Goal: Information Seeking & Learning: Check status

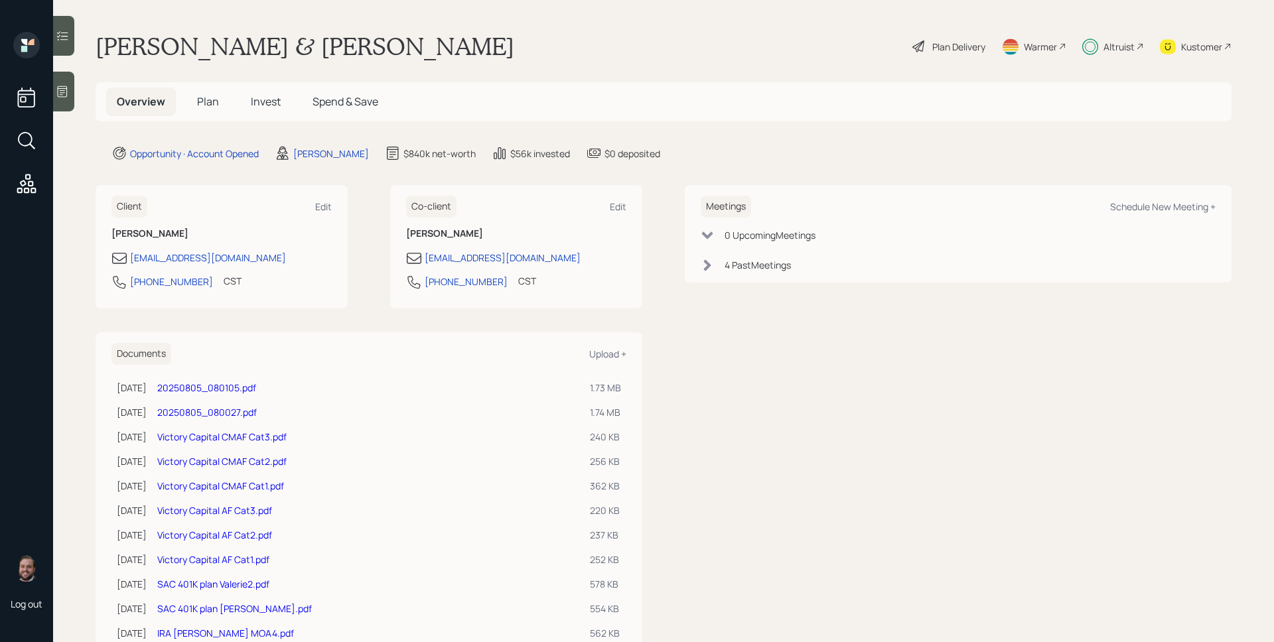
click at [243, 105] on h5 "Invest" at bounding box center [265, 102] width 51 height 29
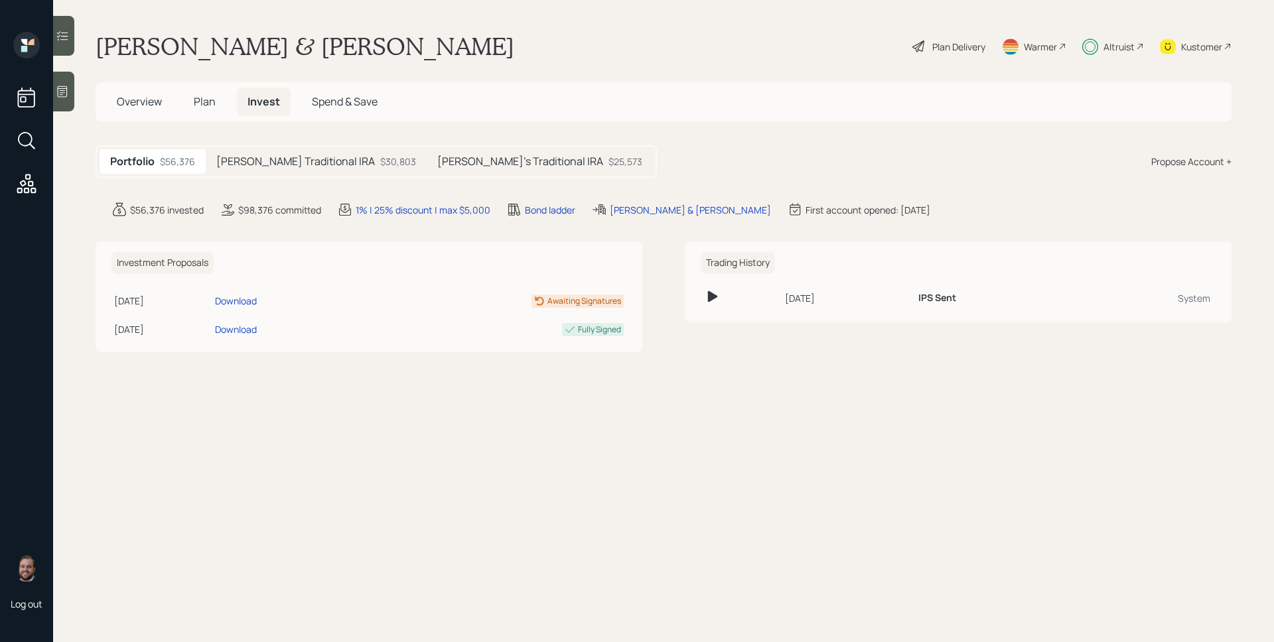
click at [314, 166] on h5 "Catarino's Traditional IRA" at bounding box center [295, 161] width 159 height 13
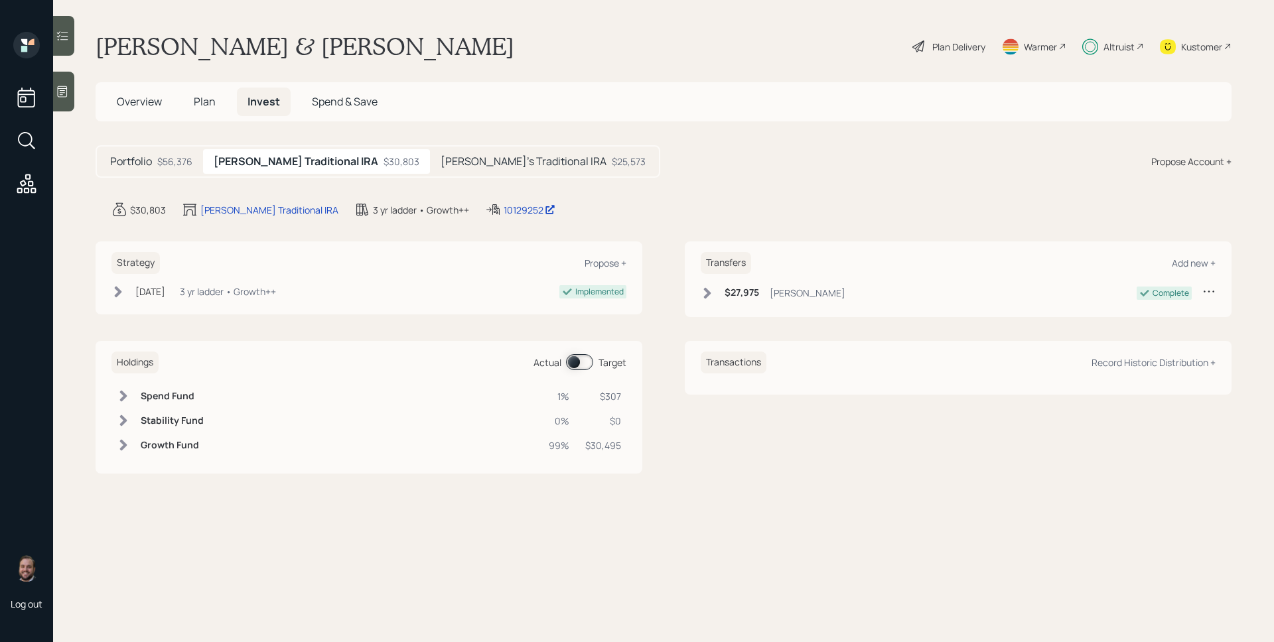
click at [496, 159] on h5 "Valerie's Traditional IRA" at bounding box center [523, 161] width 166 height 13
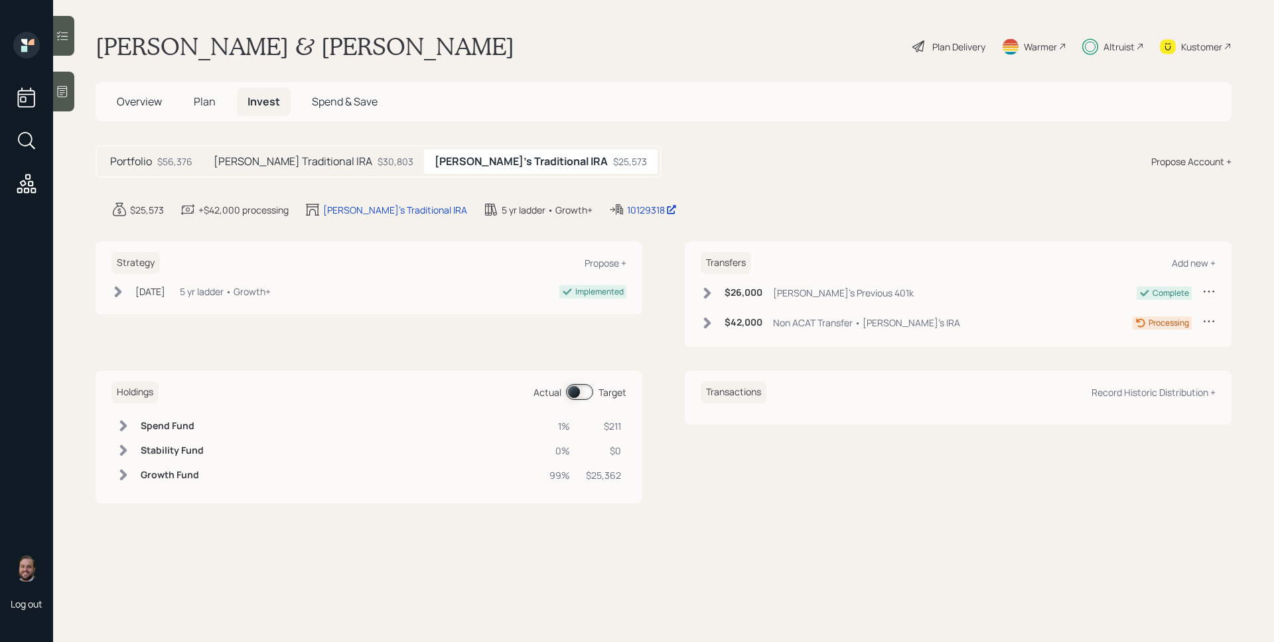
click at [306, 153] on div "Catarino's Traditional IRA $30,803" at bounding box center [313, 161] width 221 height 25
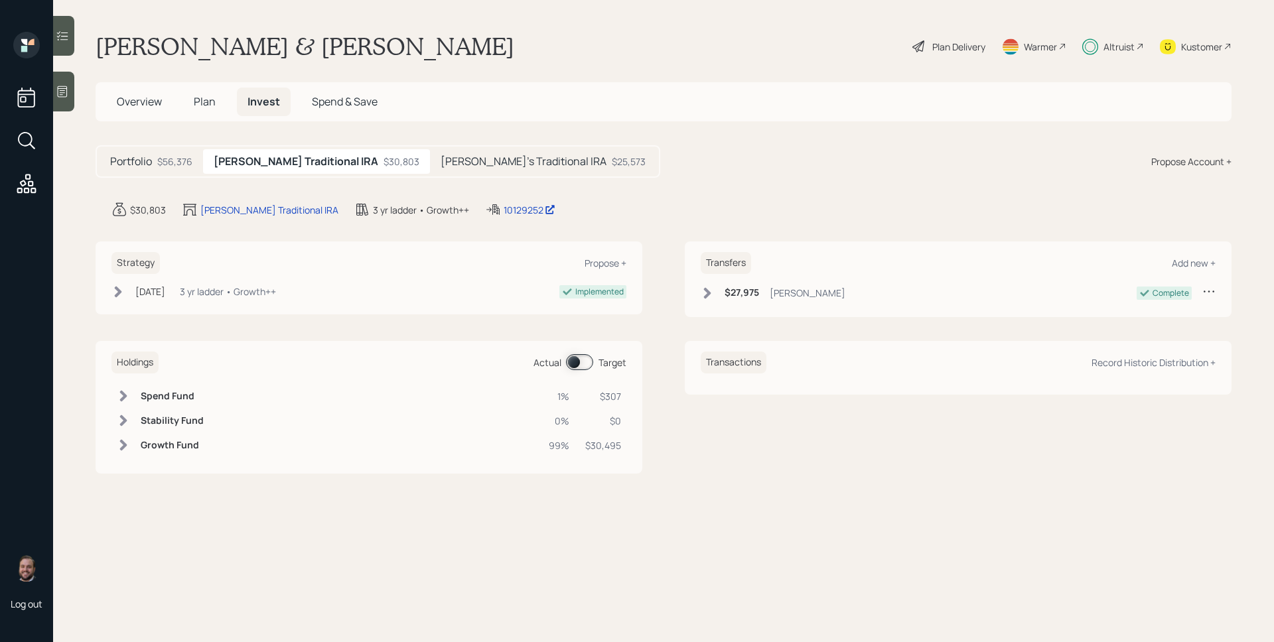
click at [612, 157] on div "$25,573" at bounding box center [629, 162] width 34 height 14
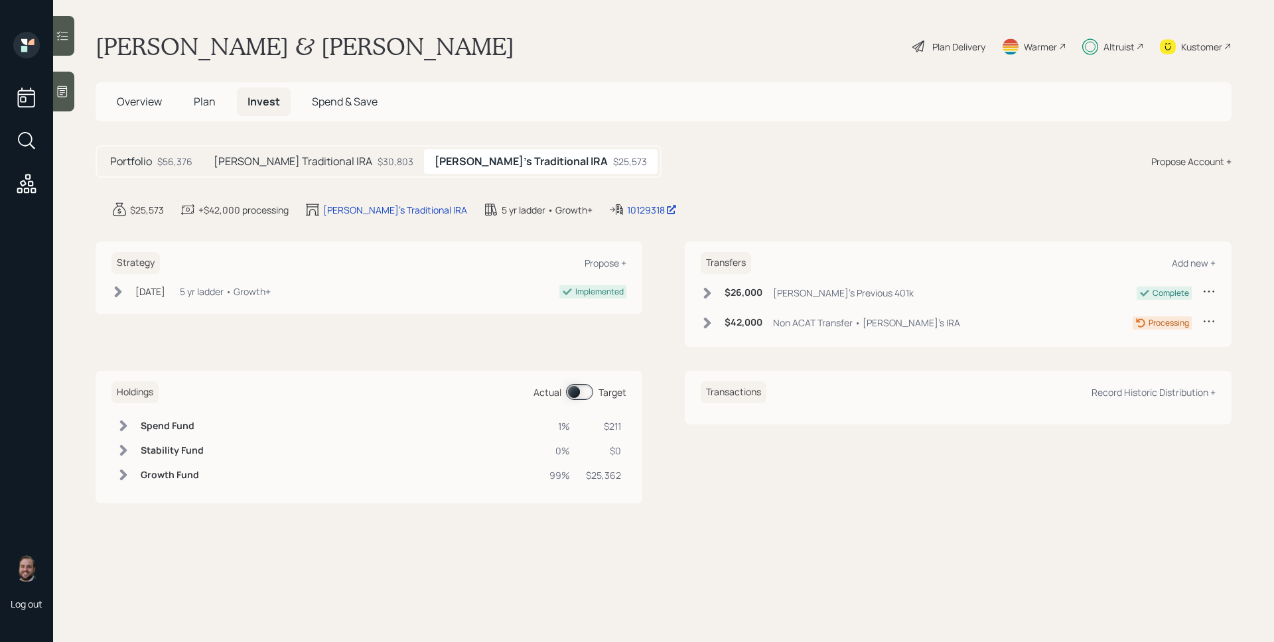
click at [332, 161] on h5 "Catarino's Traditional IRA" at bounding box center [293, 161] width 159 height 13
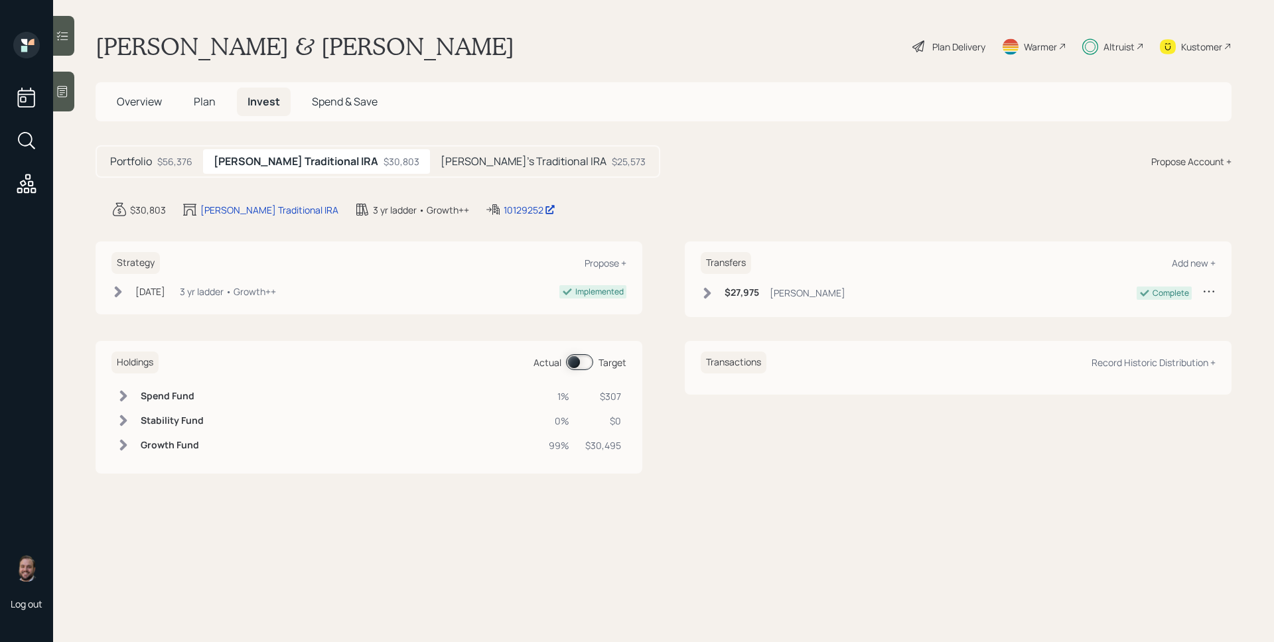
click at [489, 169] on div "Valerie's Traditional IRA $25,573" at bounding box center [543, 161] width 226 height 25
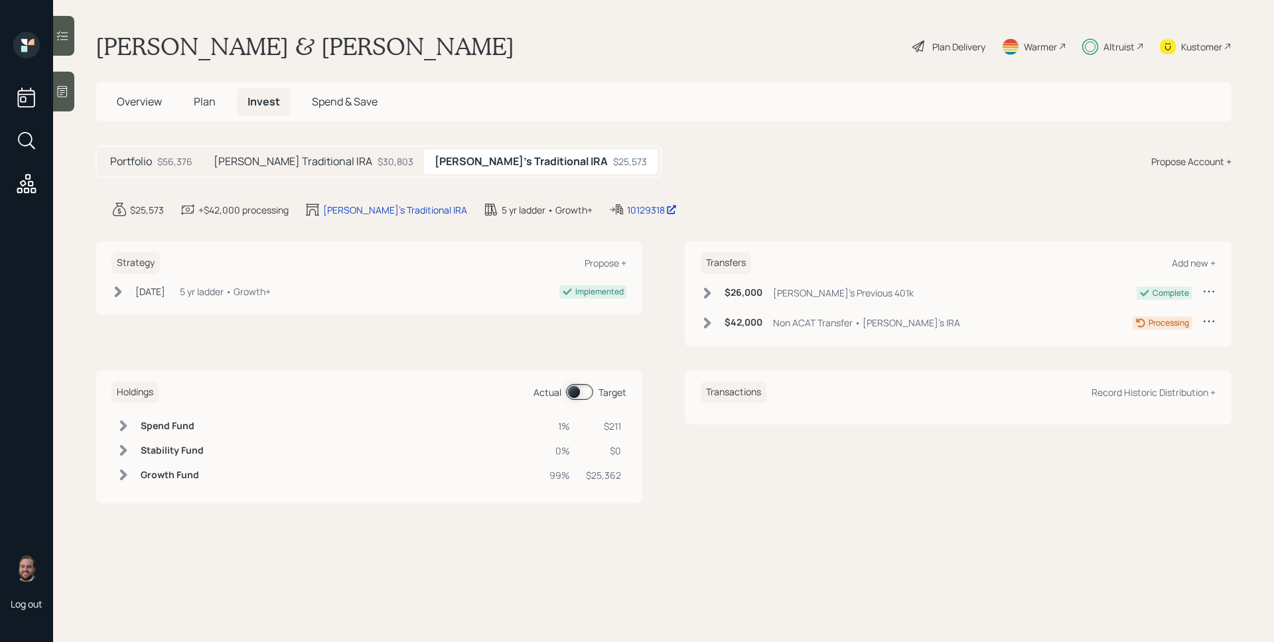
click at [184, 156] on div "$56,376" at bounding box center [174, 162] width 35 height 14
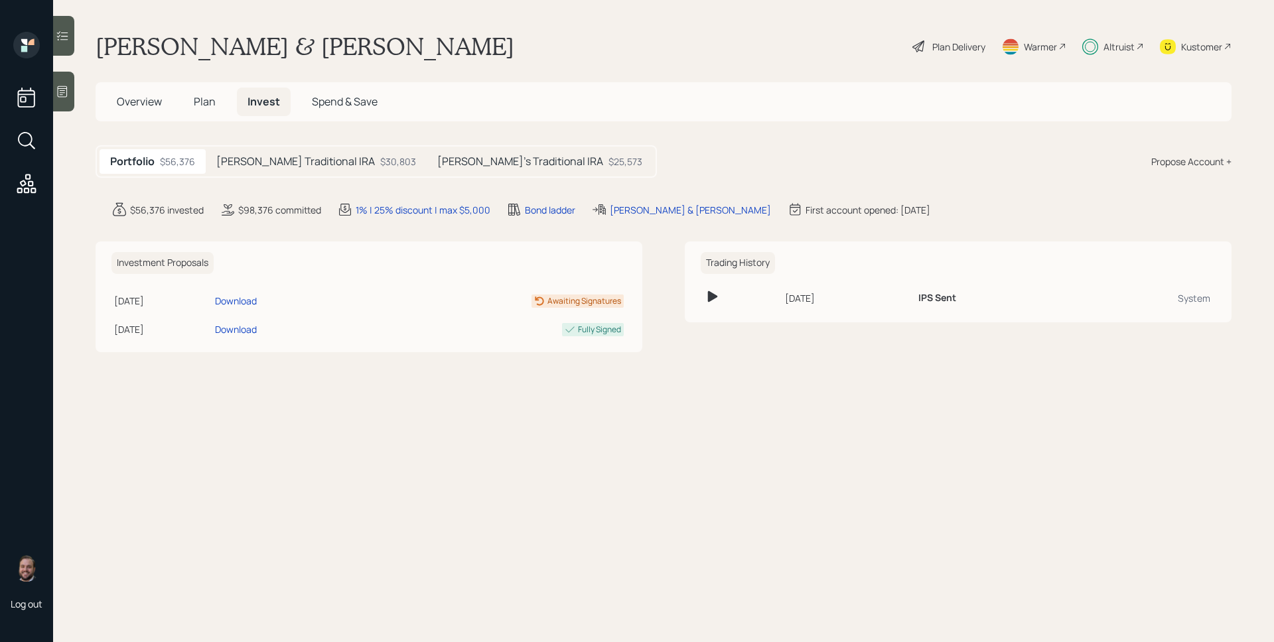
click at [192, 107] on h5 "Plan" at bounding box center [204, 102] width 43 height 29
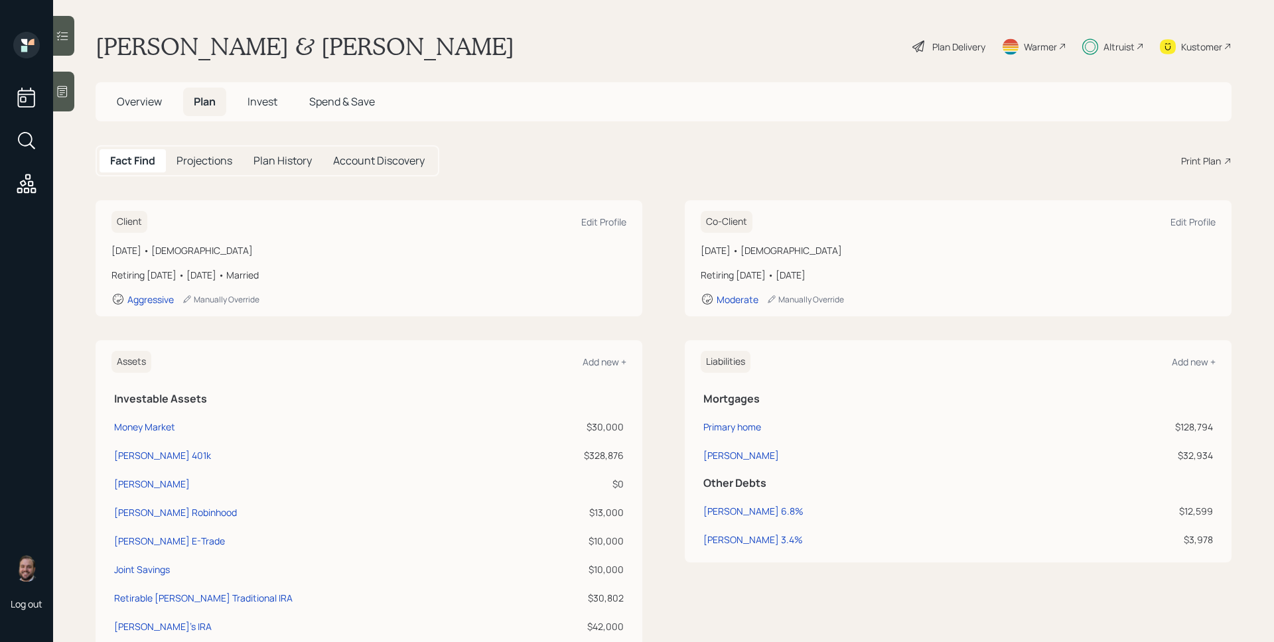
click at [159, 100] on span "Overview" at bounding box center [139, 101] width 45 height 15
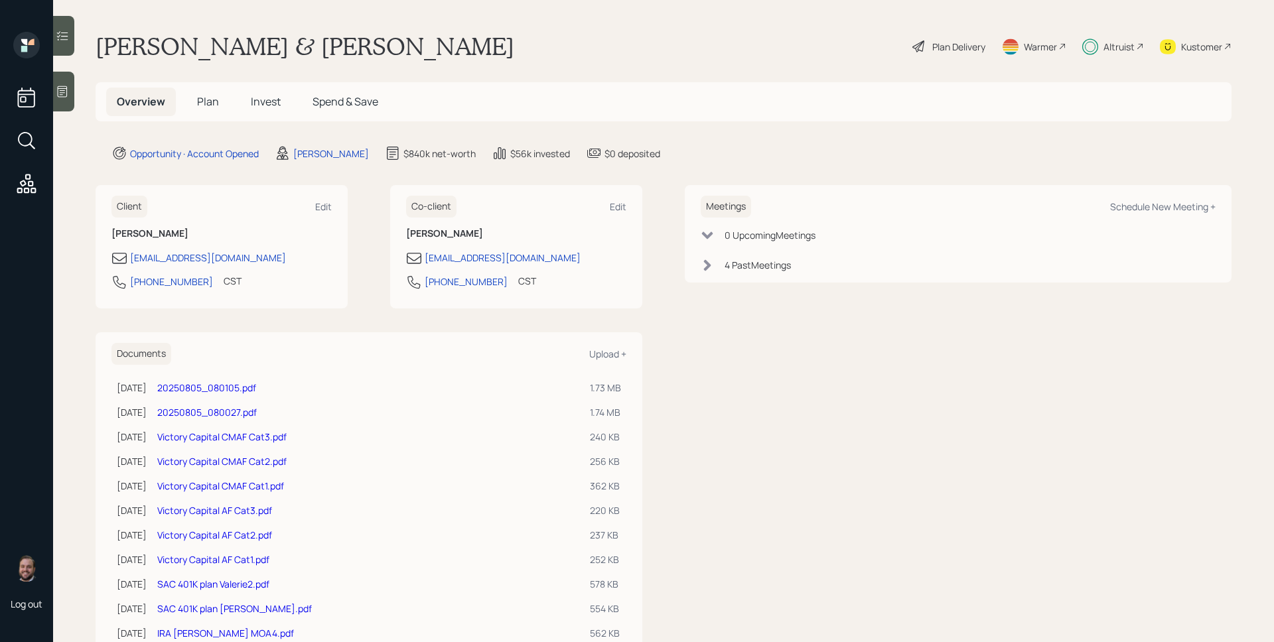
click at [1112, 50] on div "Altruist" at bounding box center [1118, 47] width 31 height 14
